Goal: Information Seeking & Learning: Learn about a topic

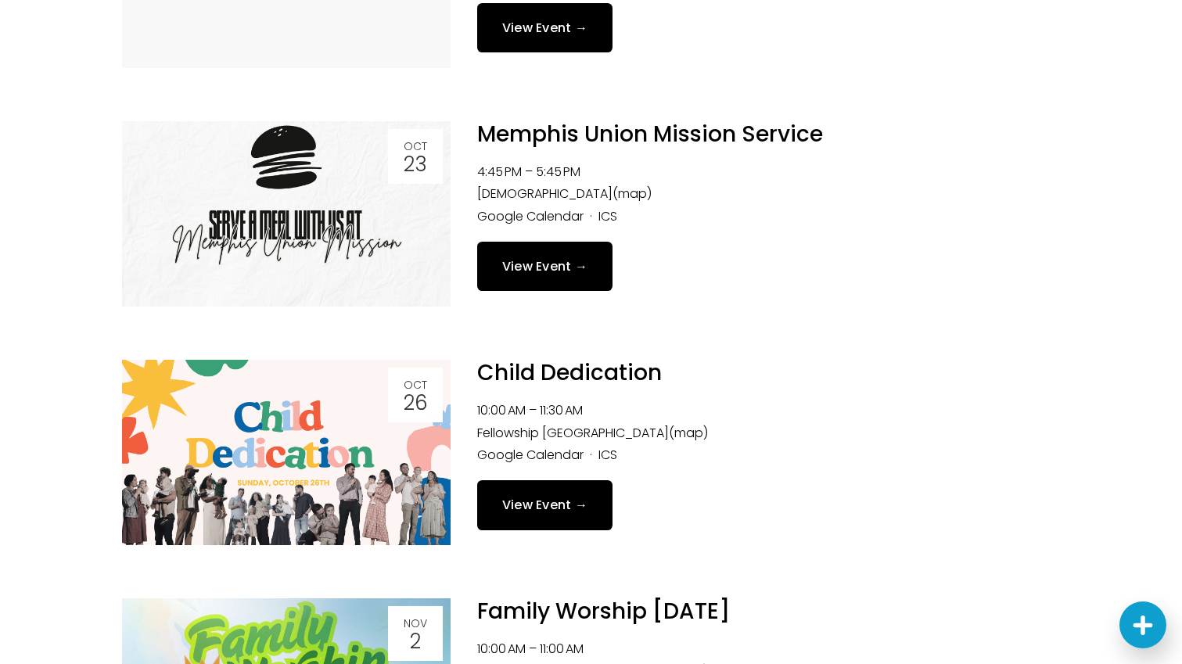
scroll to position [651, 0]
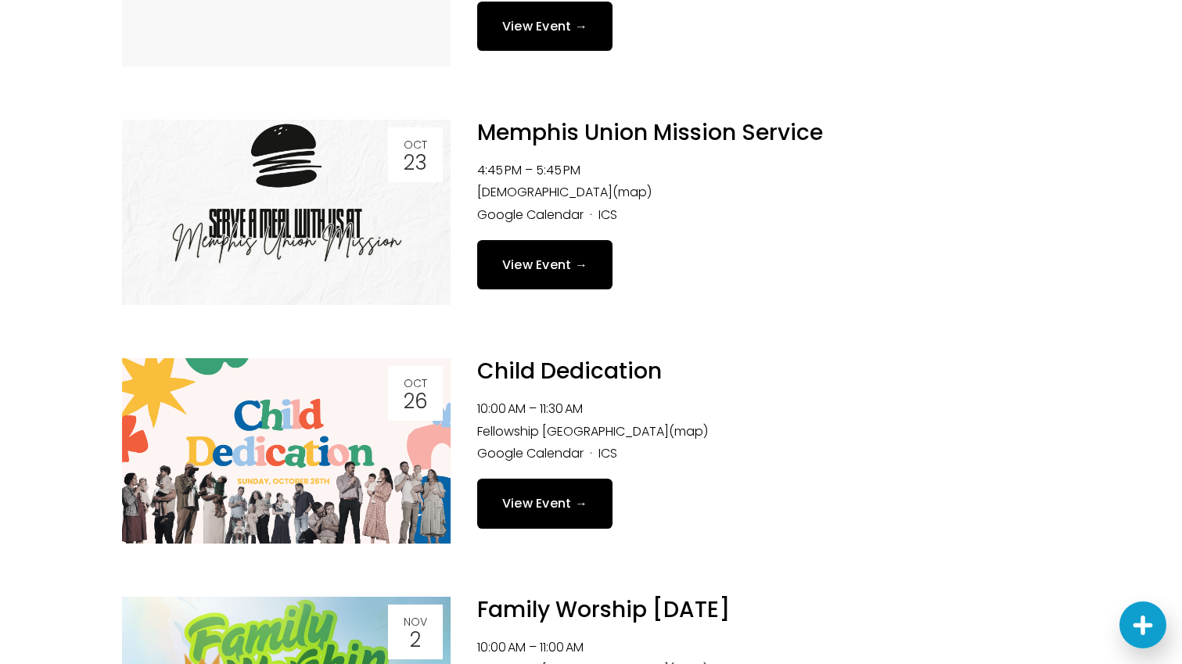
click at [323, 230] on img at bounding box center [286, 212] width 329 height 185
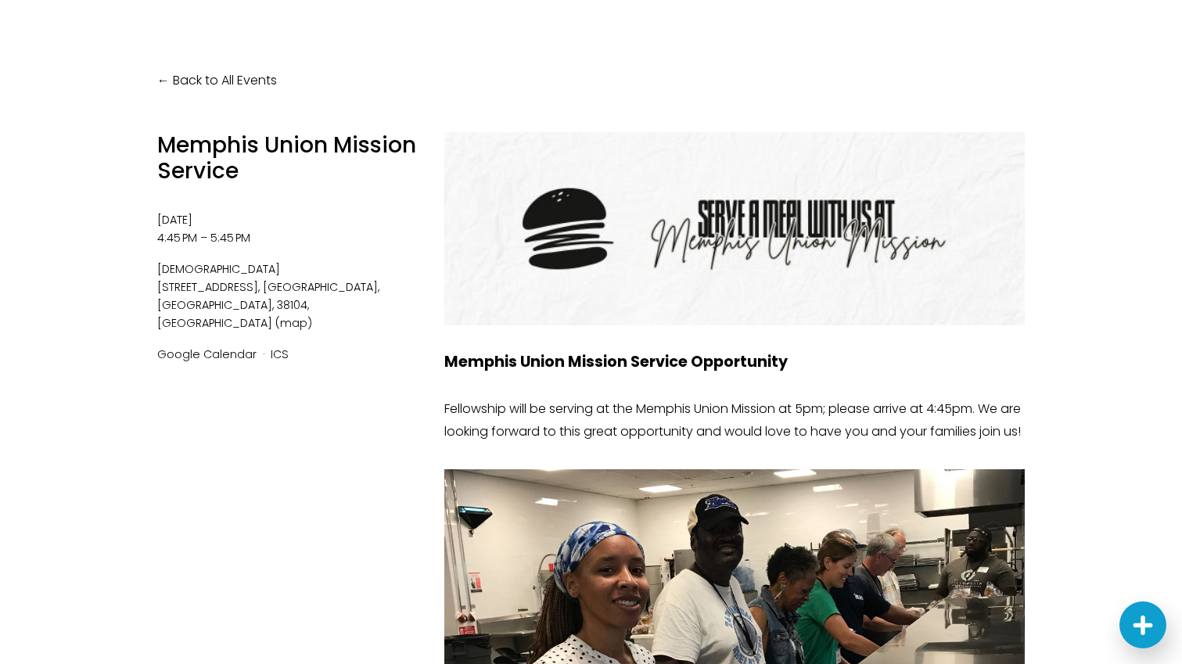
scroll to position [86, 0]
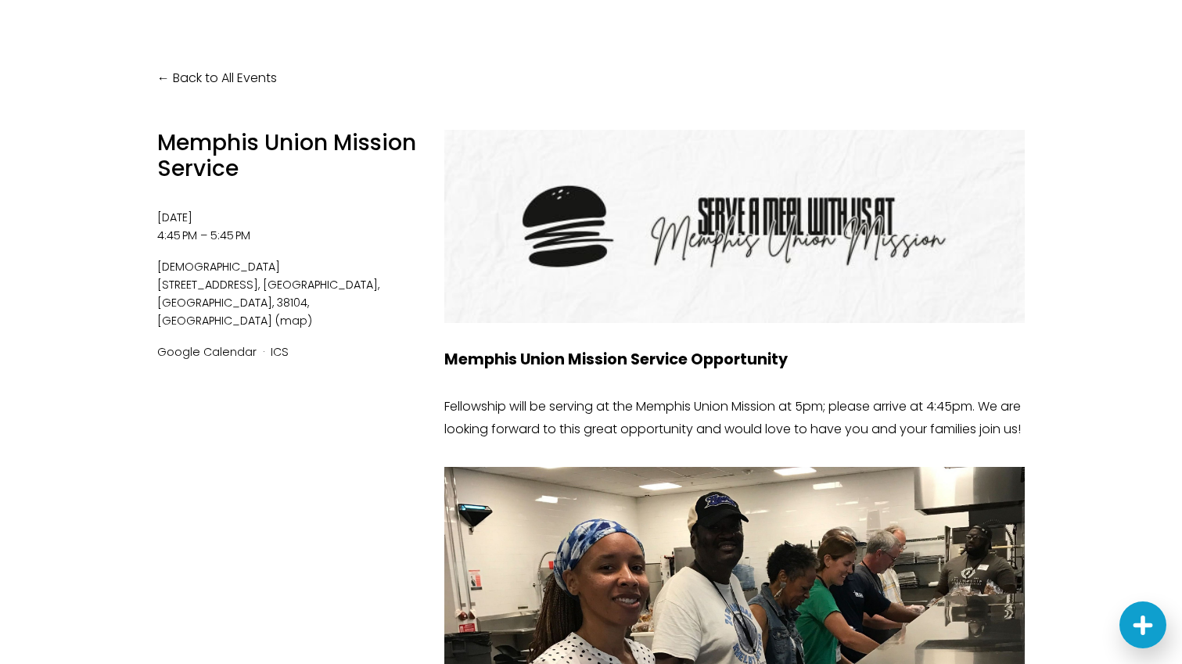
click at [207, 74] on link "Back to All Events" at bounding box center [217, 78] width 120 height 23
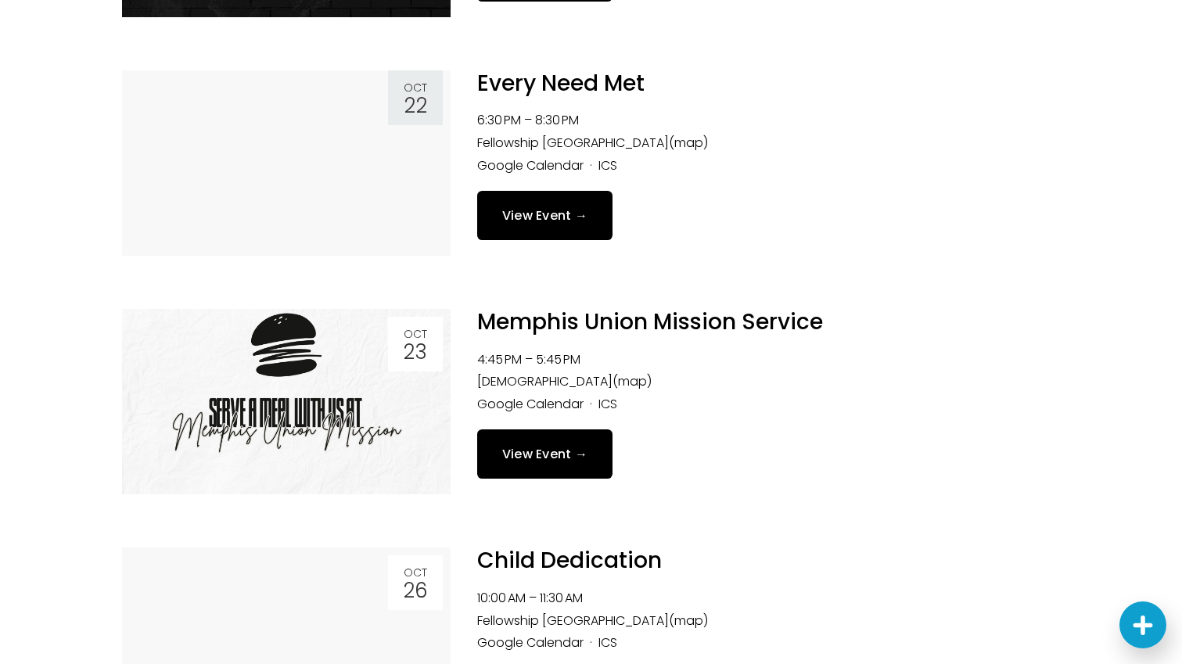
scroll to position [433, 0]
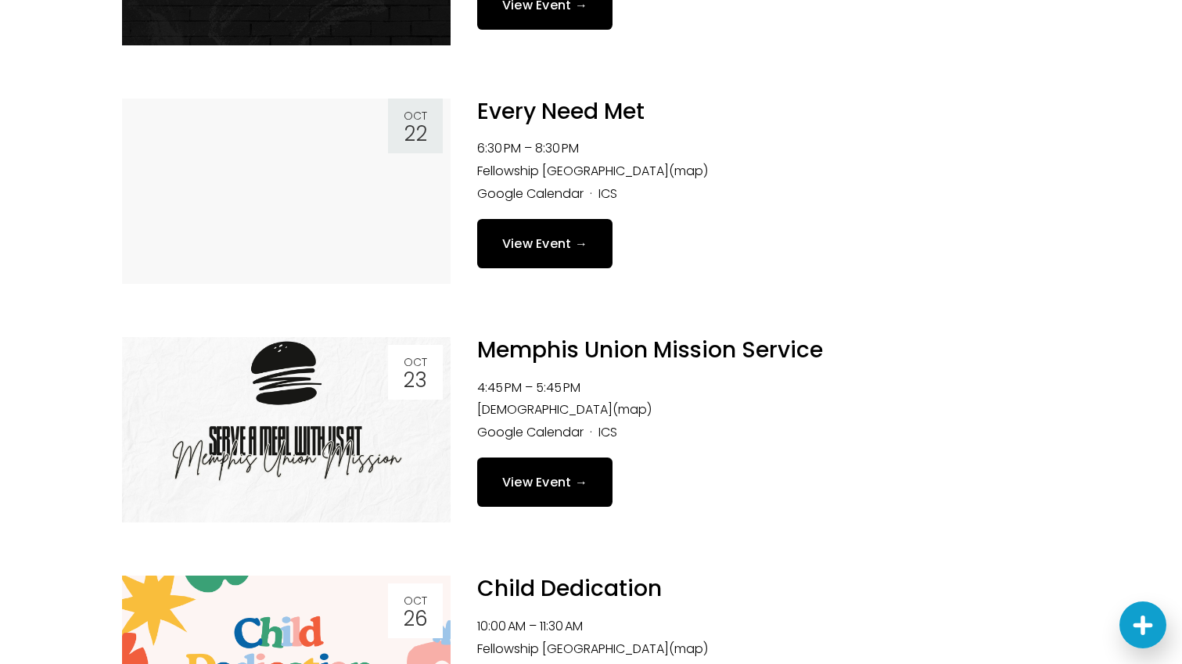
click at [328, 253] on link at bounding box center [286, 191] width 329 height 185
